Goal: Check status: Check status

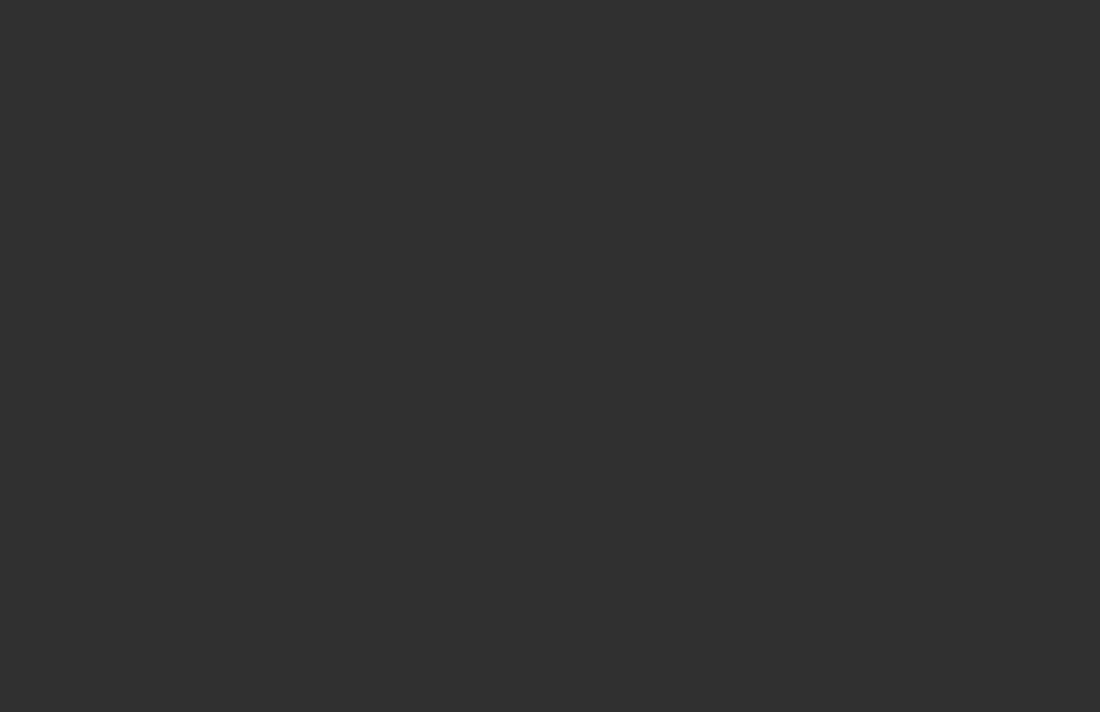
scroll to position [74, 0]
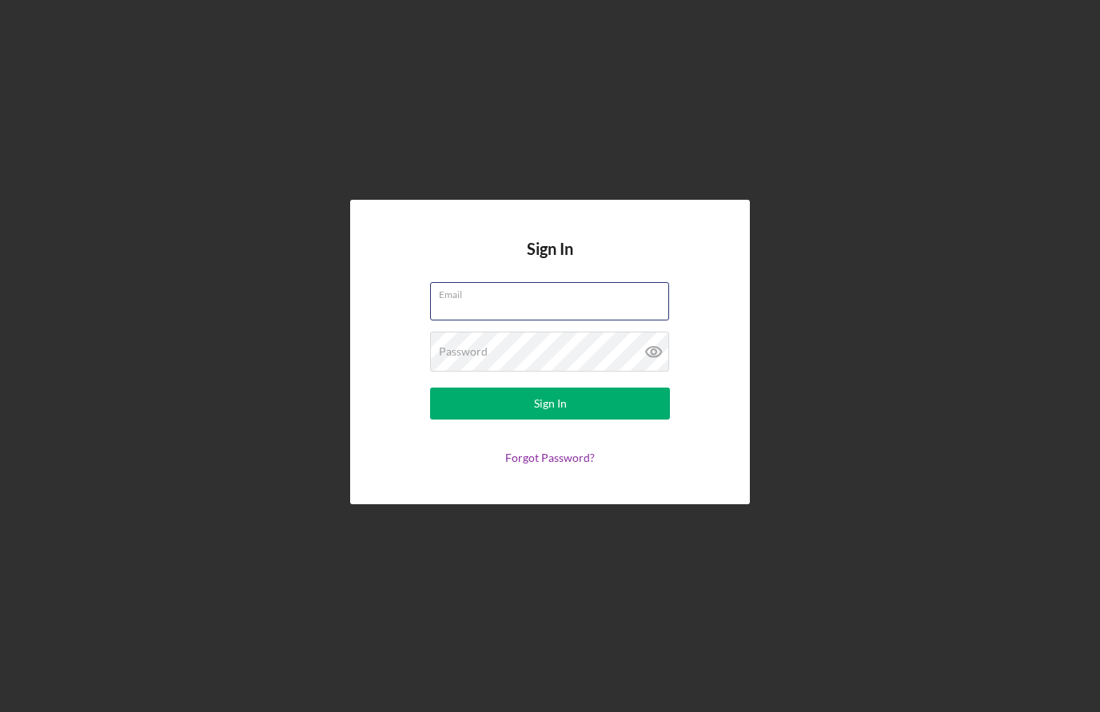
type input "[EMAIL_ADDRESS][DOMAIN_NAME]"
click at [550, 388] on button "Sign In" at bounding box center [550, 404] width 240 height 32
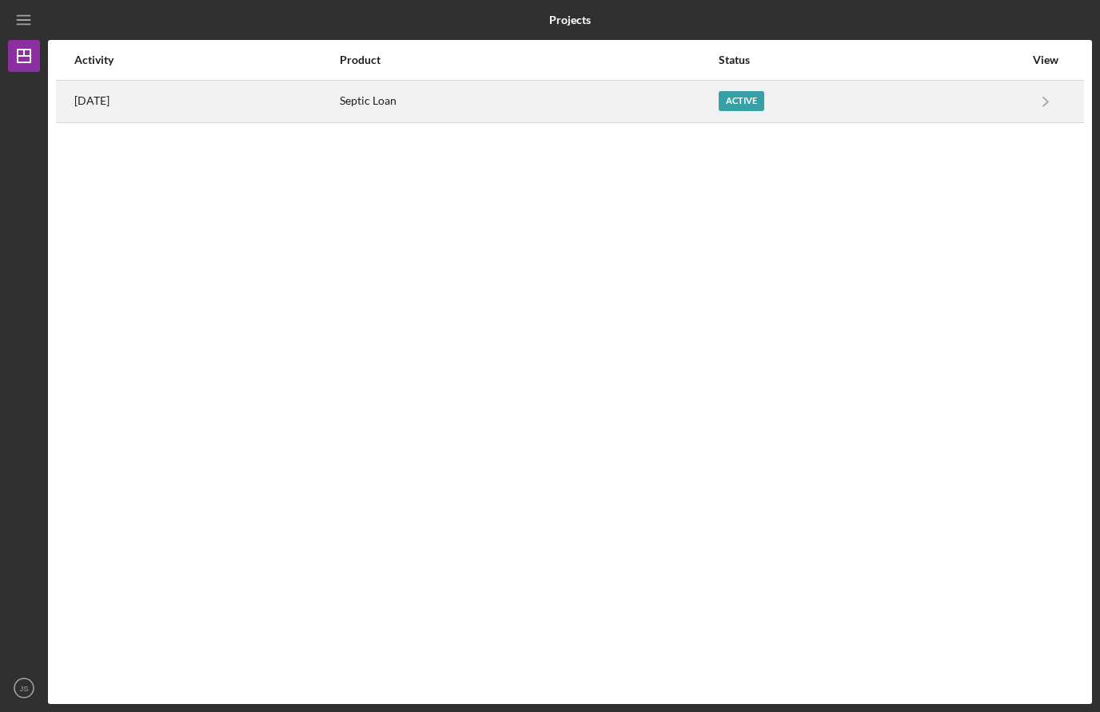
click at [756, 91] on div "Active" at bounding box center [742, 101] width 46 height 20
